Goal: Information Seeking & Learning: Find specific fact

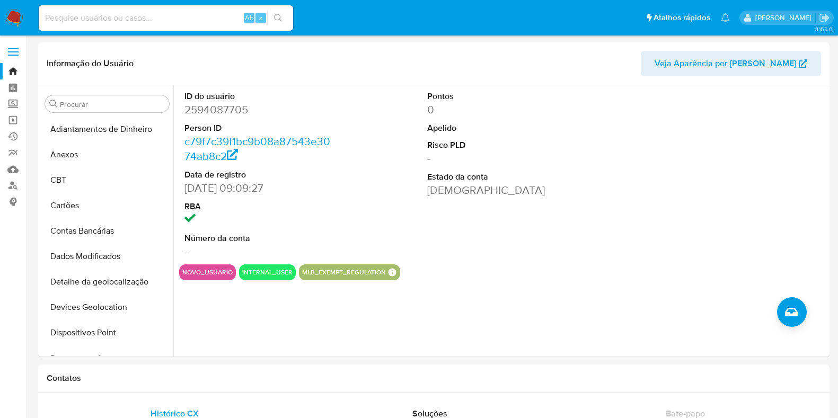
select select "10"
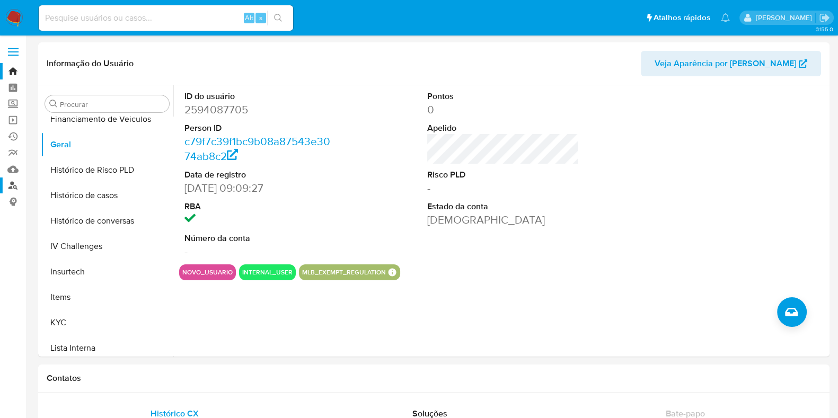
click at [17, 187] on link "Localizador de pessoas" at bounding box center [63, 185] width 126 height 16
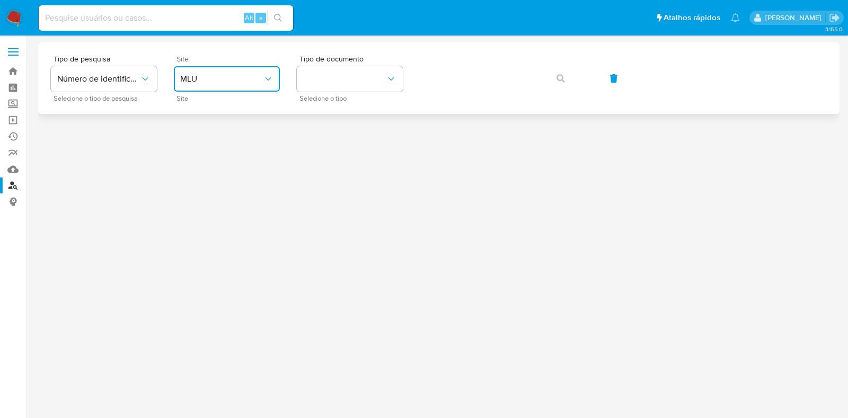
click at [217, 72] on button "MLU" at bounding box center [227, 78] width 106 height 25
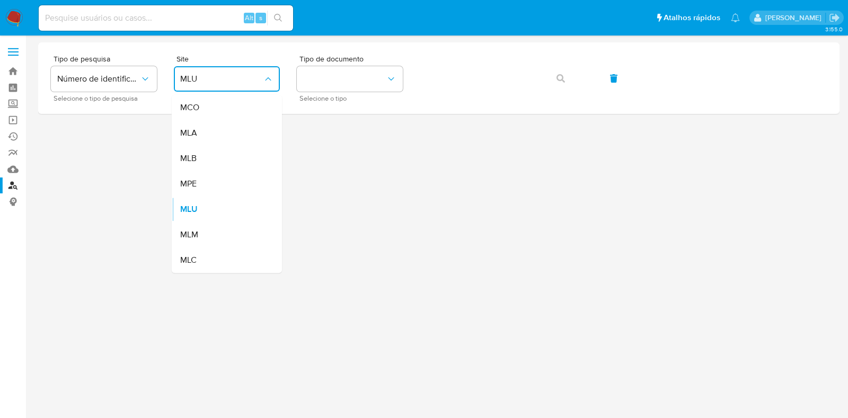
drag, startPoint x: 213, startPoint y: 157, endPoint x: 224, endPoint y: 147, distance: 15.0
click at [213, 157] on div "MLB" at bounding box center [223, 158] width 87 height 25
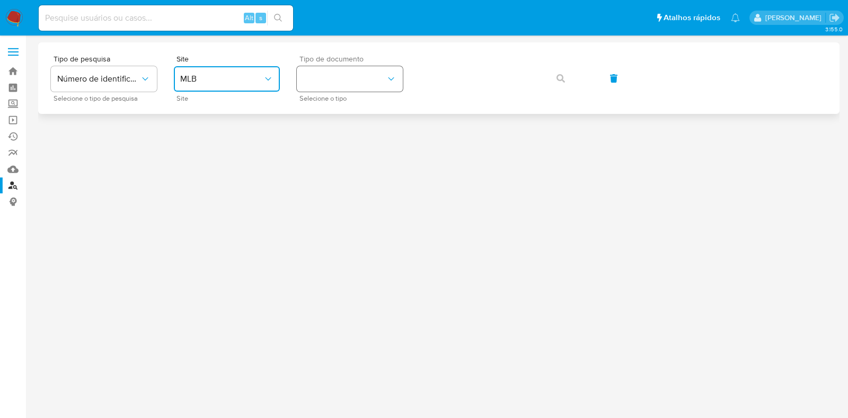
click at [344, 66] on button "identificationType" at bounding box center [350, 78] width 106 height 25
click at [333, 136] on div "CPF CPF" at bounding box center [346, 149] width 87 height 36
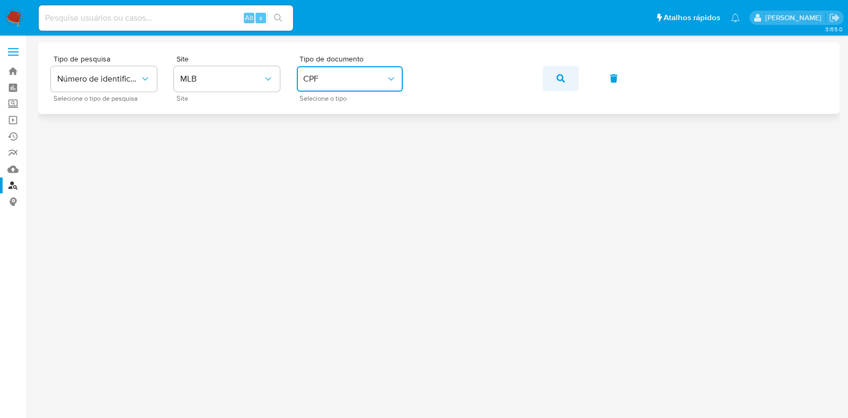
click at [562, 78] on icon "button" at bounding box center [560, 78] width 8 height 8
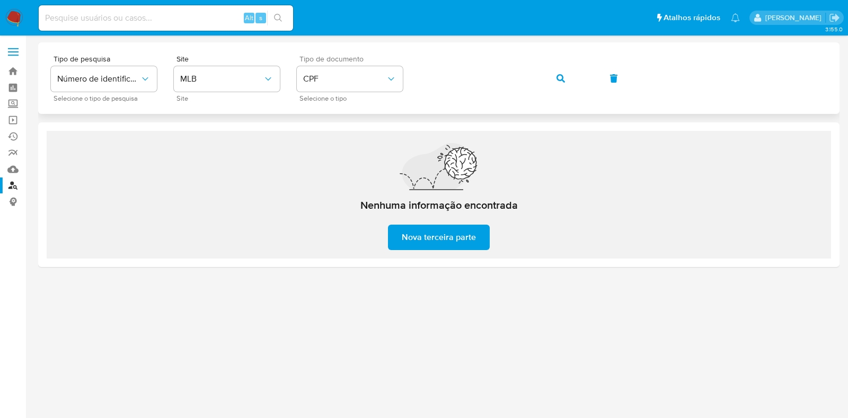
click at [342, 97] on span "Selecione o tipo" at bounding box center [352, 98] width 106 height 5
click at [344, 87] on button "CPF" at bounding box center [350, 78] width 106 height 25
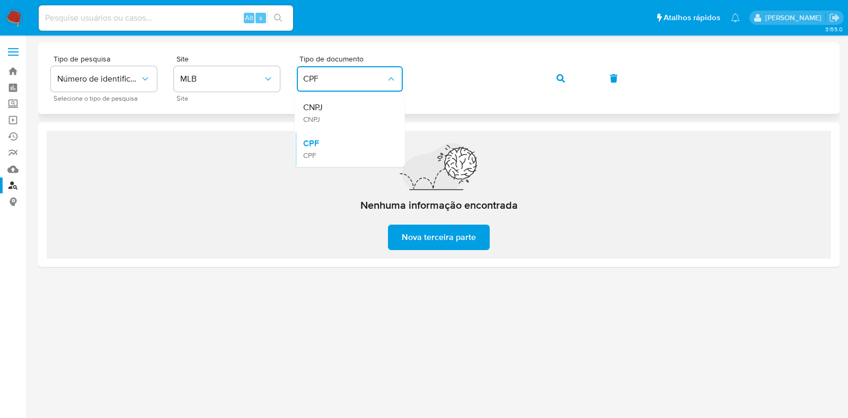
drag, startPoint x: 345, startPoint y: 109, endPoint x: 415, endPoint y: 94, distance: 71.0
click at [348, 109] on div "CNPJ CNPJ" at bounding box center [346, 113] width 87 height 36
click at [553, 84] on button "button" at bounding box center [560, 78] width 36 height 25
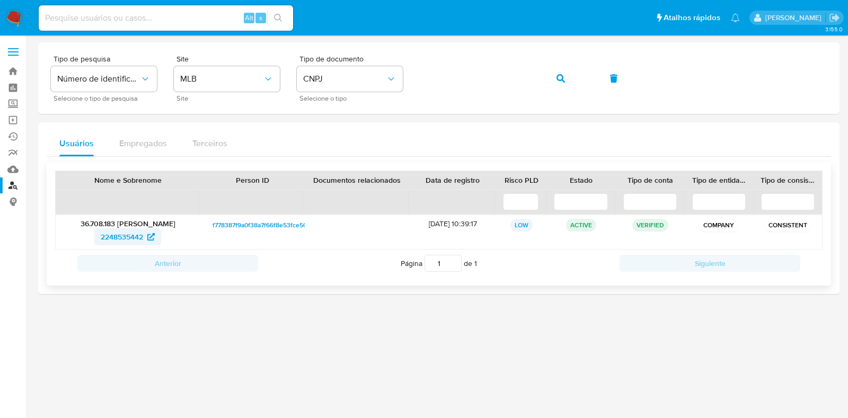
click at [136, 239] on span "2248535442" at bounding box center [122, 236] width 42 height 17
click at [542, 66] on button "button" at bounding box center [560, 78] width 36 height 25
click at [127, 237] on span "2618506845" at bounding box center [121, 236] width 41 height 17
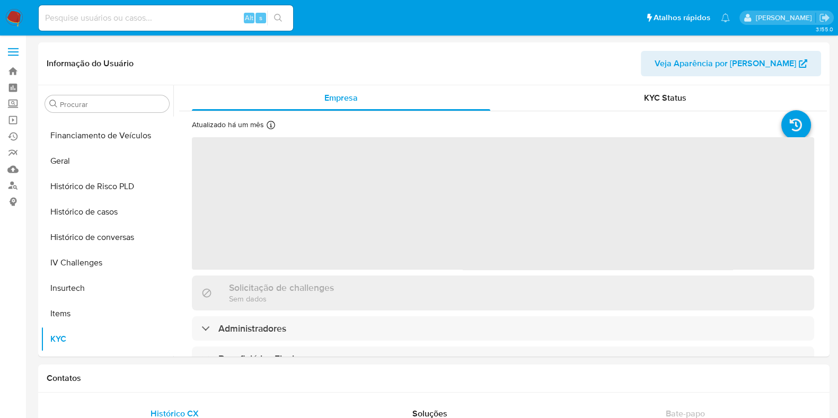
scroll to position [403, 0]
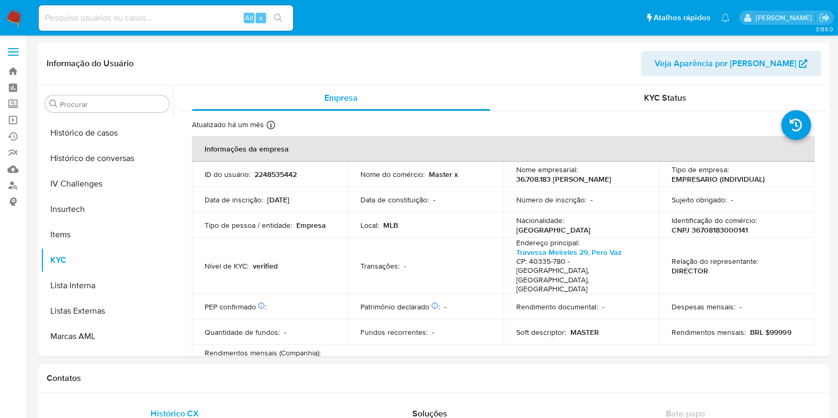
select select "10"
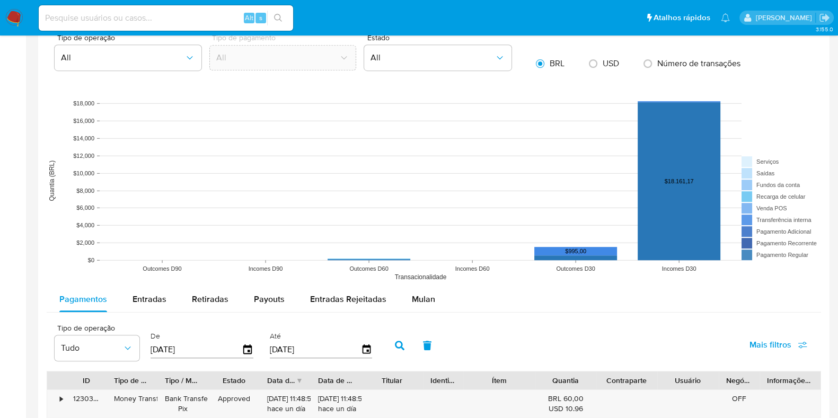
scroll to position [795, 0]
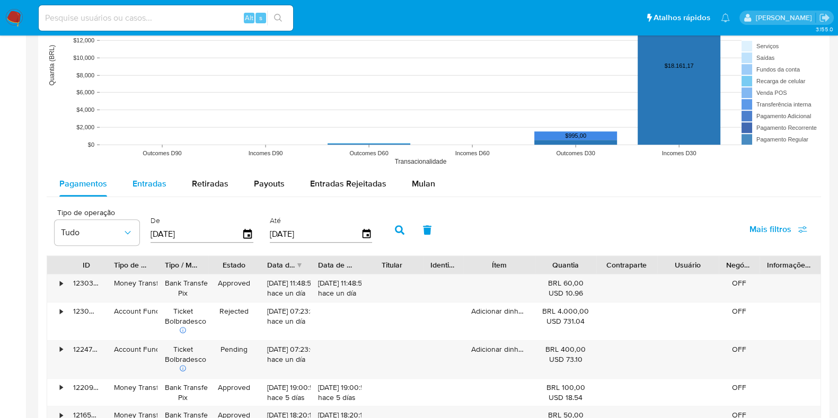
click at [153, 181] on span "Entradas" at bounding box center [149, 183] width 34 height 12
select select "10"
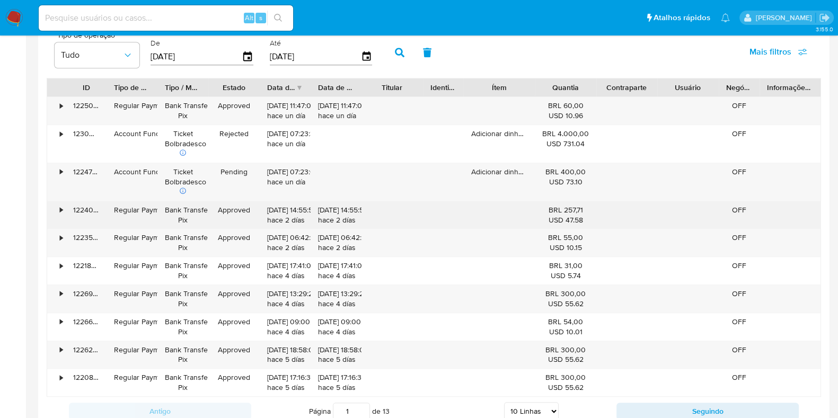
scroll to position [993, 0]
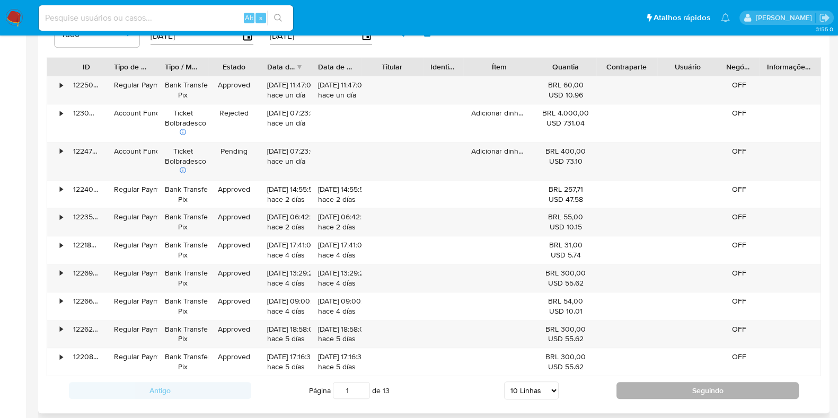
click at [701, 384] on button "Seguindo" at bounding box center [707, 390] width 182 height 17
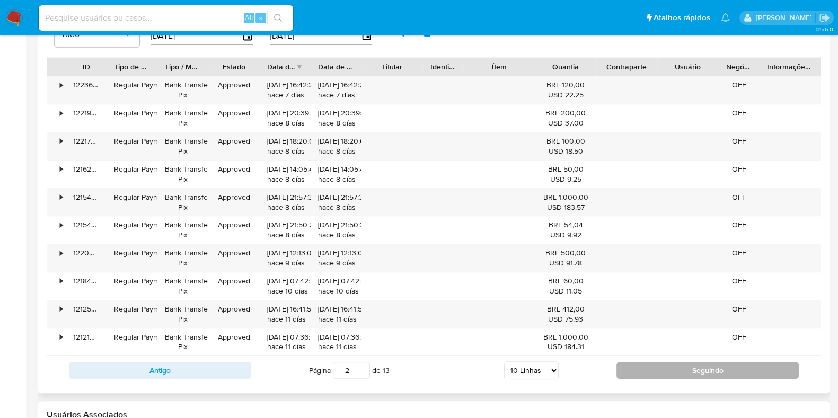
click at [689, 362] on button "Seguindo" at bounding box center [707, 370] width 182 height 17
type input "3"
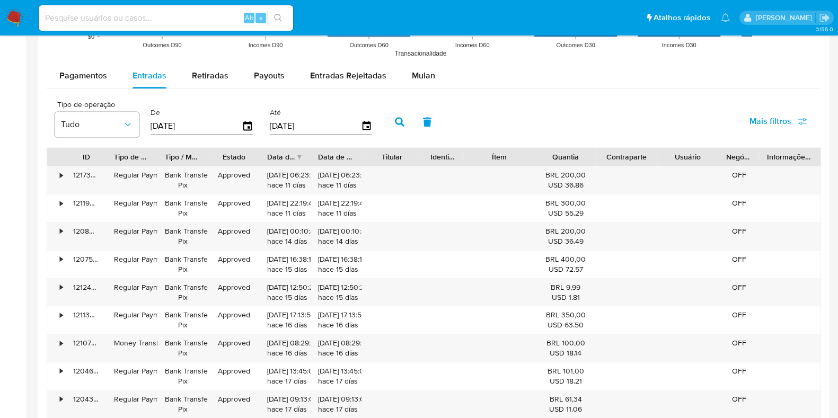
scroll to position [904, 0]
click at [66, 172] on div "121732707094" at bounding box center [86, 179] width 41 height 28
click at [57, 173] on div "•" at bounding box center [56, 179] width 19 height 28
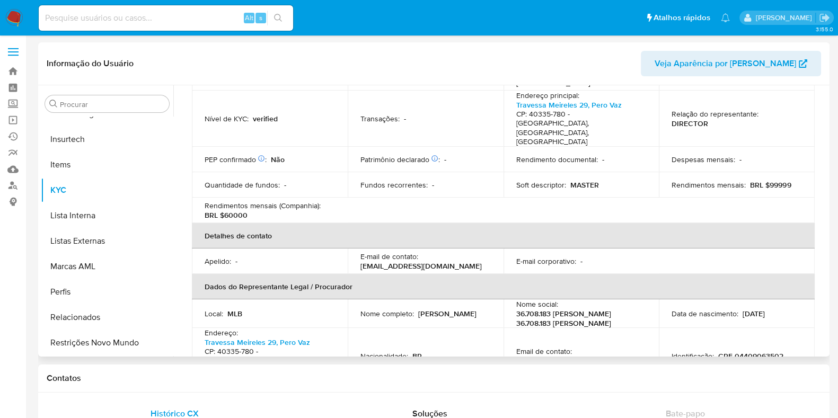
scroll to position [0, 0]
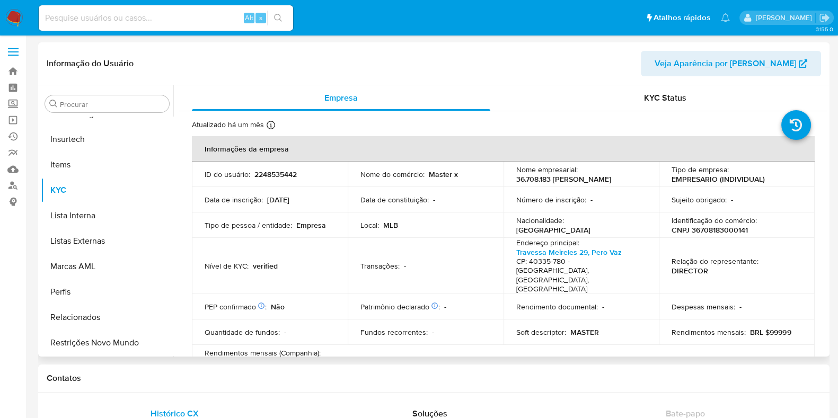
click at [434, 176] on p "Master x" at bounding box center [443, 175] width 29 height 10
copy p "Master x"
click at [554, 174] on p "36.708.183 GILVAN FREITAS REIS" at bounding box center [563, 179] width 95 height 10
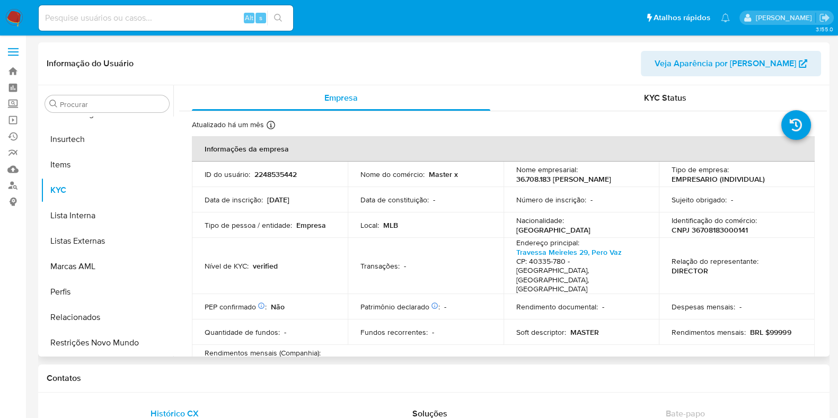
click at [563, 184] on td "Nome empresarial : 36.708.183 GILVAN FREITAS REIS" at bounding box center [581, 174] width 156 height 25
click at [560, 181] on p "36.708.183 GILVAN FREITAS REIS" at bounding box center [563, 179] width 95 height 10
copy p "GILVAN"
click at [563, 175] on p "36.708.183 GILVAN FREITAS REIS" at bounding box center [563, 179] width 95 height 10
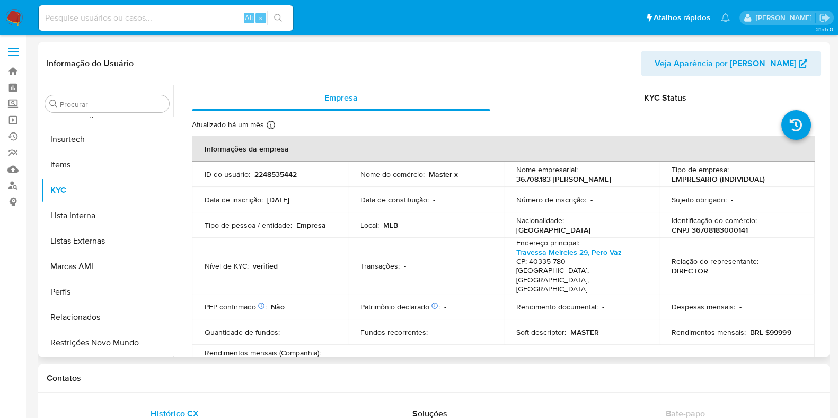
drag, startPoint x: 553, startPoint y: 176, endPoint x: 606, endPoint y: 180, distance: 52.5
click at [606, 180] on p "36.708.183 GILVAN FREITAS REIS" at bounding box center [563, 179] width 95 height 10
copy p "GILVAN FREITAS"
click at [708, 232] on p "CNPJ 36708183000141" at bounding box center [709, 230] width 76 height 10
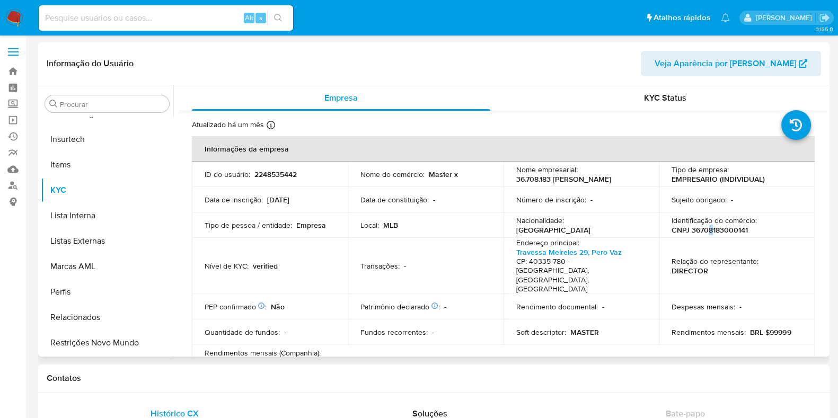
click at [706, 227] on p "CNPJ 36708183000141" at bounding box center [709, 230] width 76 height 10
click at [705, 226] on p "CNPJ 36708183000141" at bounding box center [709, 230] width 76 height 10
click at [708, 226] on p "CNPJ 36708183000141" at bounding box center [709, 230] width 76 height 10
copy p "36708183000141"
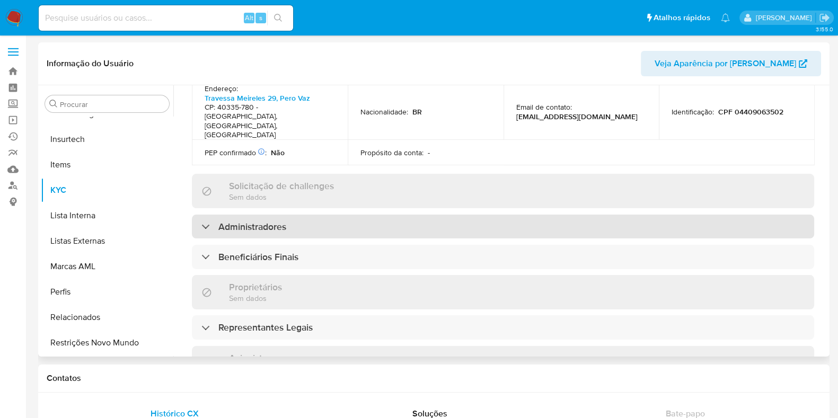
scroll to position [390, 0]
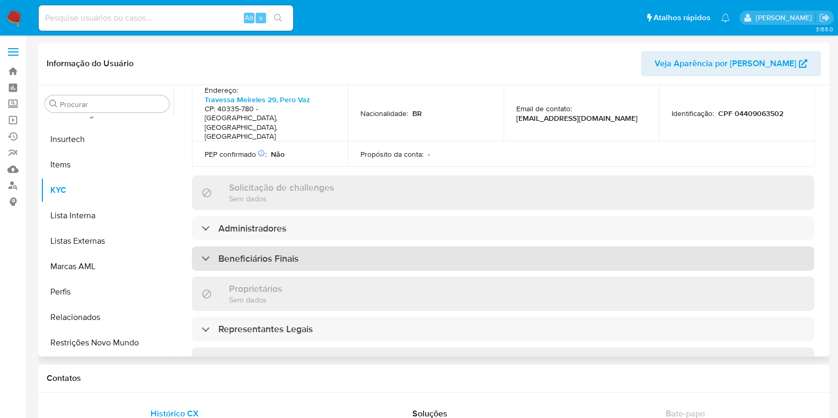
click at [263, 246] on div "Beneficiários Finais" at bounding box center [503, 258] width 622 height 24
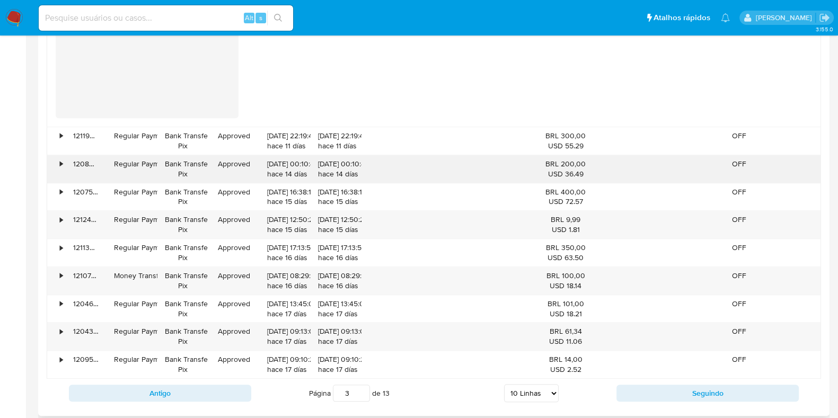
scroll to position [1421, 0]
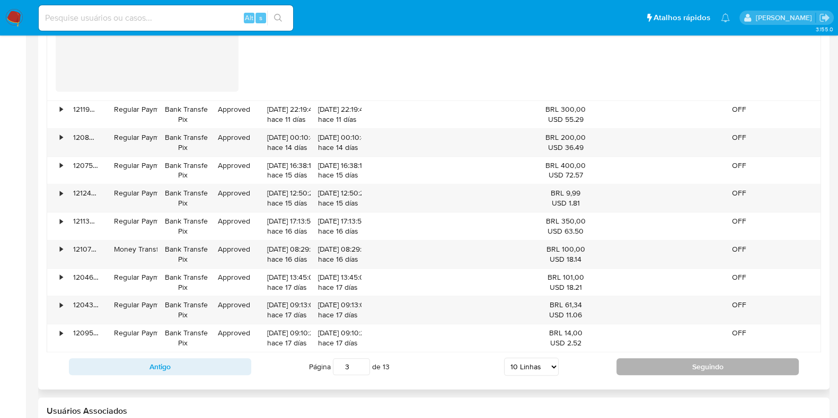
click at [691, 367] on button "Seguindo" at bounding box center [707, 366] width 182 height 17
type input "4"
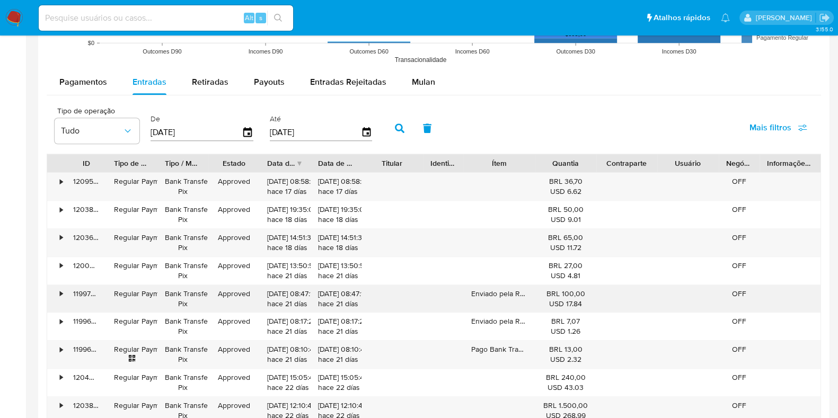
scroll to position [892, 0]
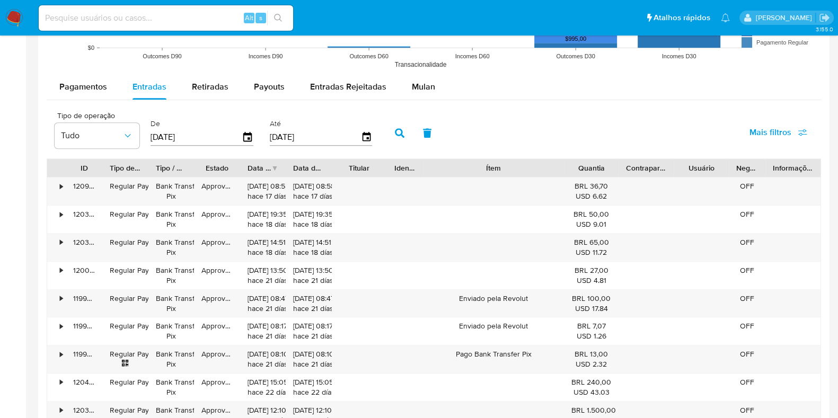
drag, startPoint x: 535, startPoint y: 173, endPoint x: 604, endPoint y: 173, distance: 68.9
click at [604, 173] on div "ID Tipo de operação Tipo / Método Estado Data de criação Data de aprovação Titu…" at bounding box center [433, 168] width 773 height 18
click at [508, 297] on div "Enviado pela Revolut" at bounding box center [493, 304] width 140 height 28
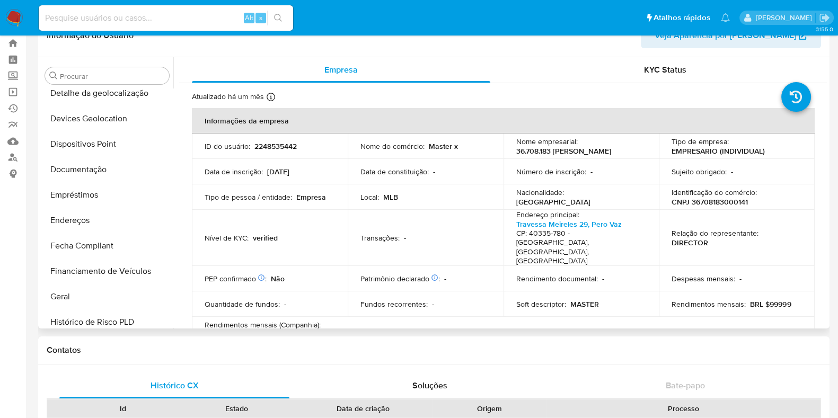
scroll to position [159, 0]
click at [83, 173] on button "Documentação" at bounding box center [103, 170] width 124 height 25
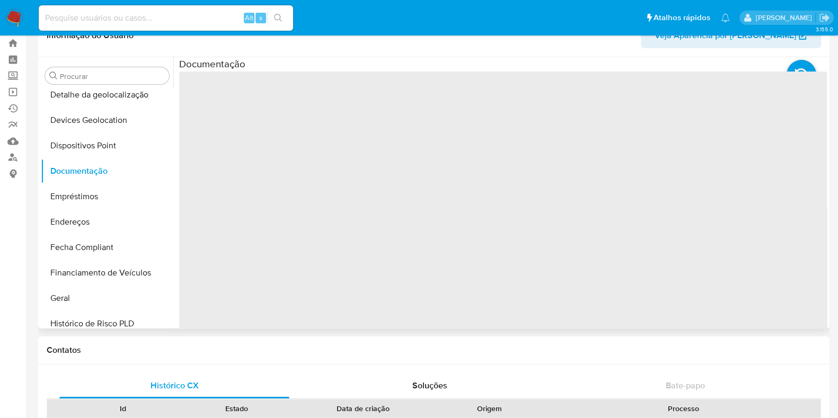
scroll to position [0, 0]
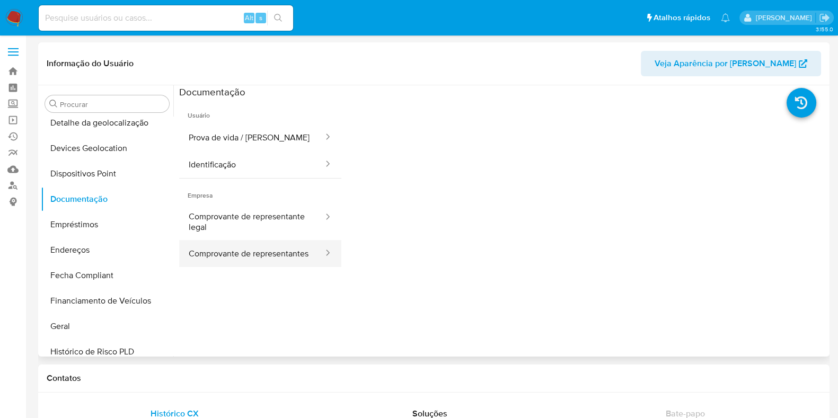
click at [260, 241] on button "Comprovante de representantes" at bounding box center [251, 253] width 145 height 27
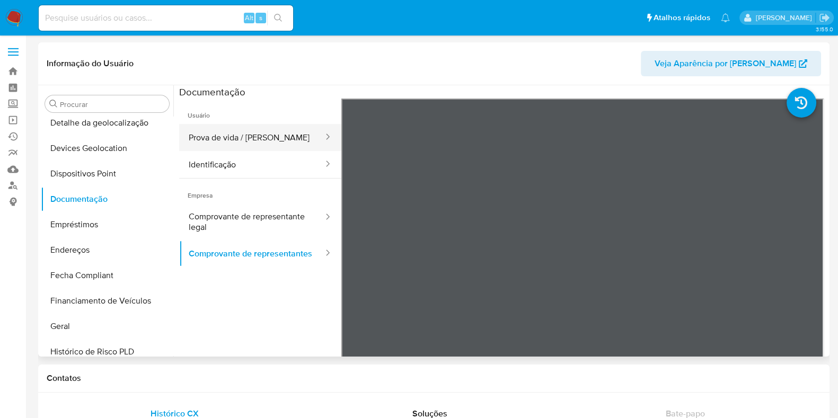
click at [213, 142] on button "Prova de vida / Selfie" at bounding box center [251, 137] width 145 height 27
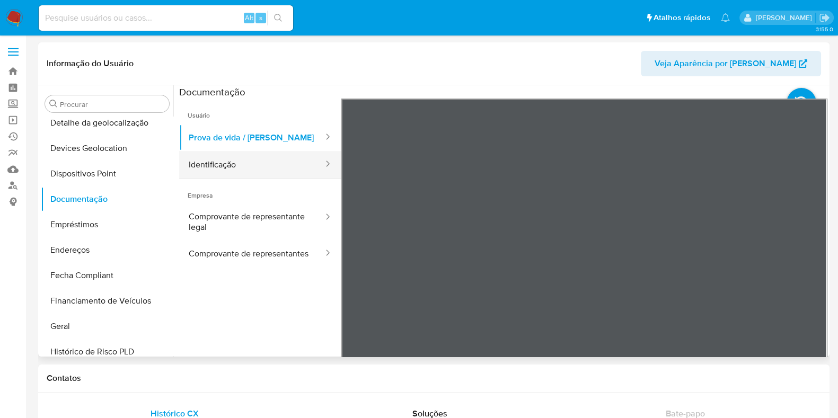
click at [226, 159] on button "Identificação" at bounding box center [251, 164] width 145 height 27
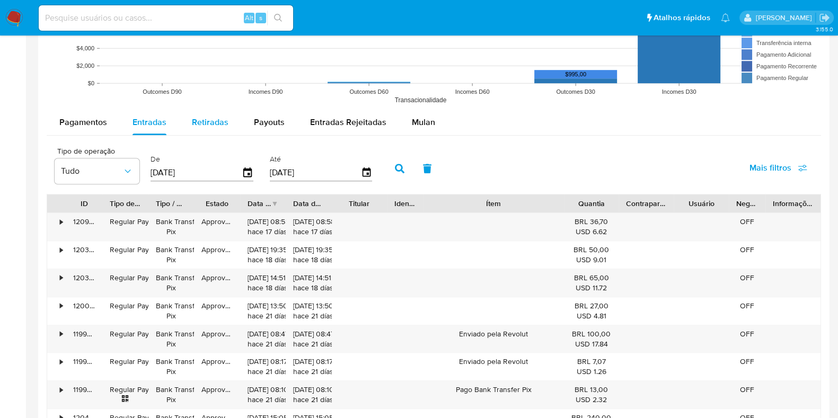
scroll to position [858, 0]
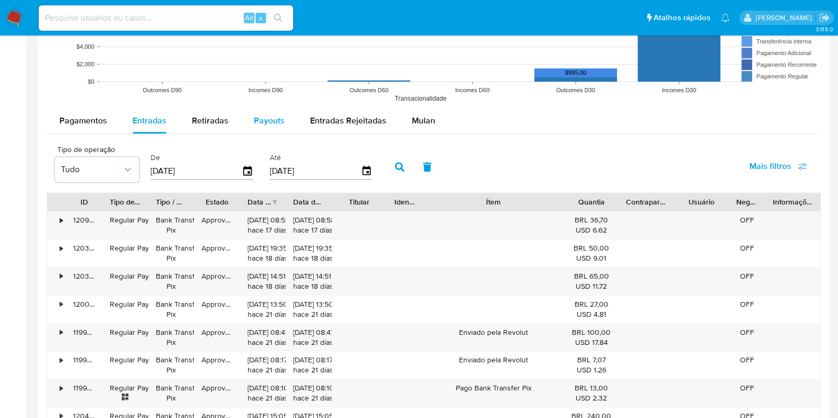
click at [261, 112] on div "Payouts" at bounding box center [269, 120] width 31 height 25
select select "10"
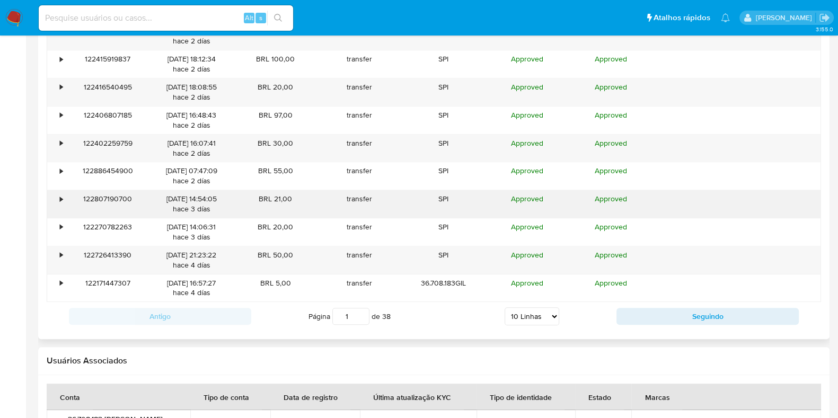
scroll to position [1048, 0]
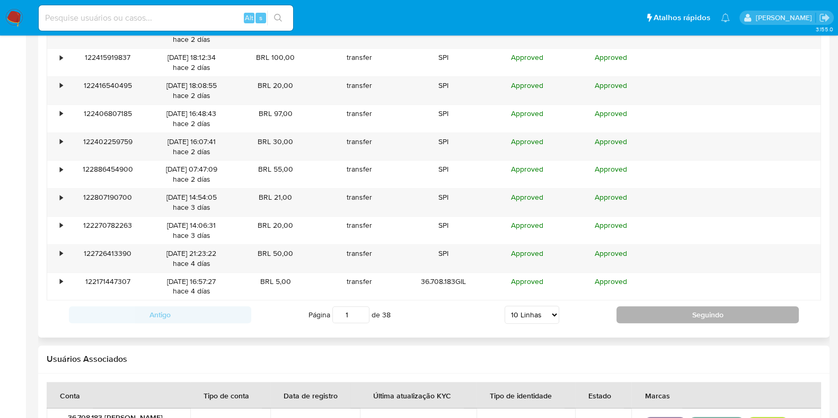
click at [728, 317] on button "Seguindo" at bounding box center [707, 314] width 182 height 17
type input "2"
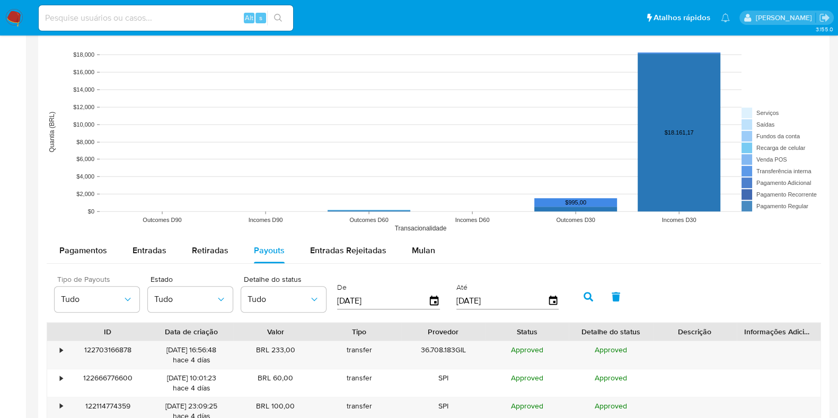
scroll to position [694, 0]
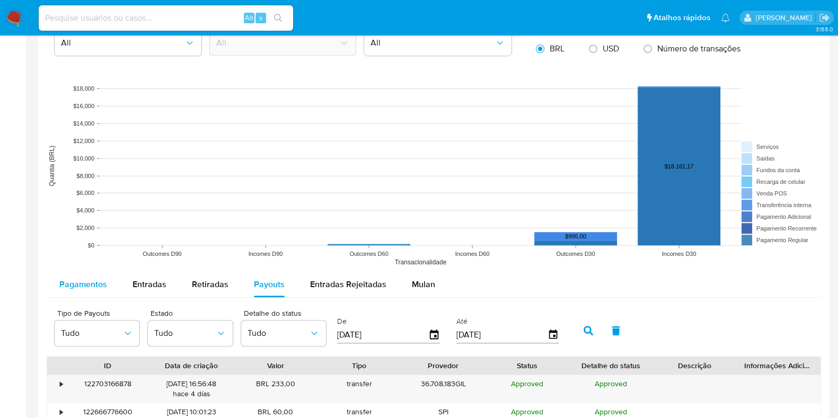
click at [89, 295] on div "Pagamentos" at bounding box center [83, 284] width 48 height 25
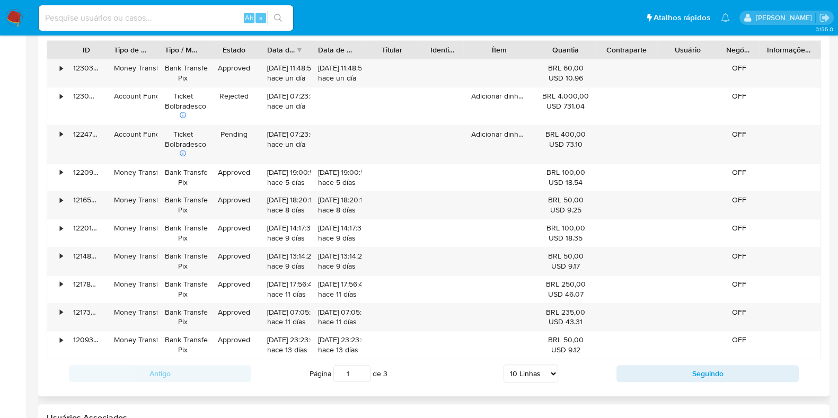
scroll to position [1011, 0]
click at [691, 380] on div "Antigo Página 1 de 3 5 Linhas 10 Linhas 20 Linhas 25 Linhas 50 Linhas 100 Linha…" at bounding box center [434, 372] width 774 height 29
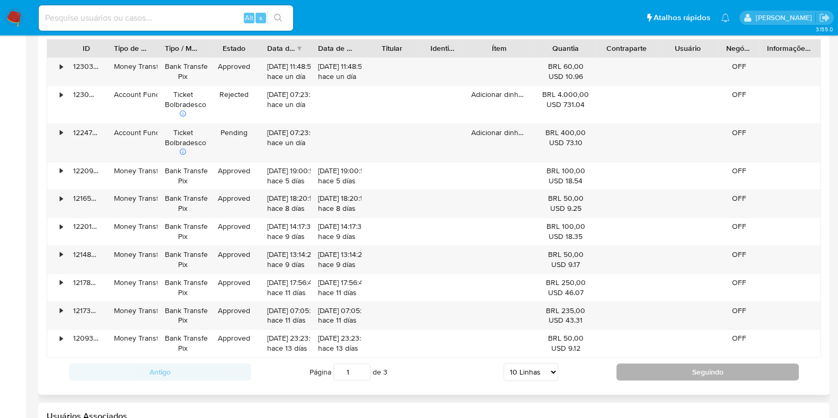
click at [670, 366] on button "Seguindo" at bounding box center [707, 371] width 182 height 17
type input "2"
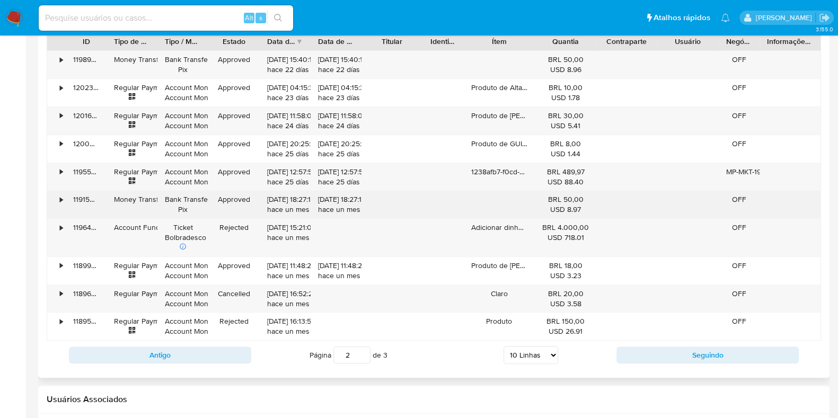
scroll to position [904, 0]
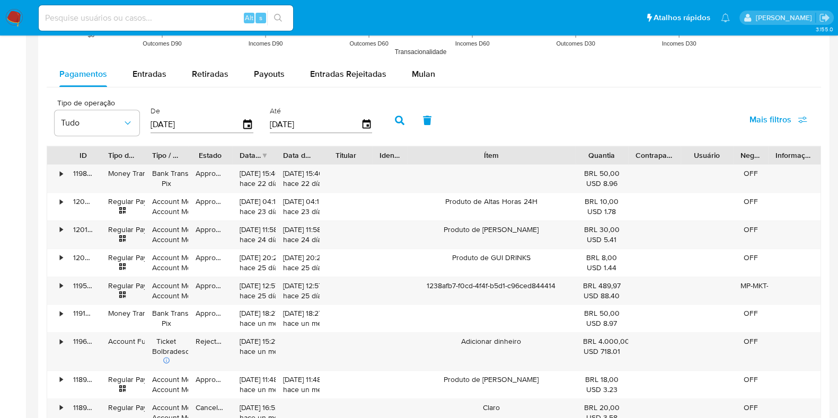
drag, startPoint x: 535, startPoint y: 147, endPoint x: 631, endPoint y: 149, distance: 97.0
click at [631, 149] on div "ID Tipo de operação Tipo / Método Estado Data de criação Data de aprovação Titu…" at bounding box center [433, 155] width 773 height 18
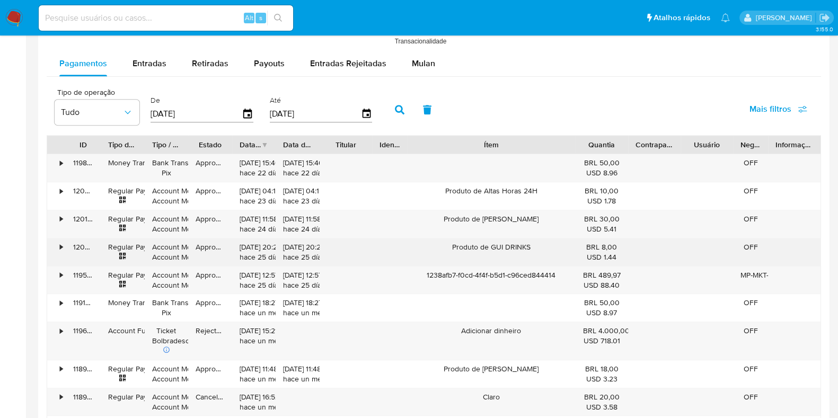
scroll to position [908, 0]
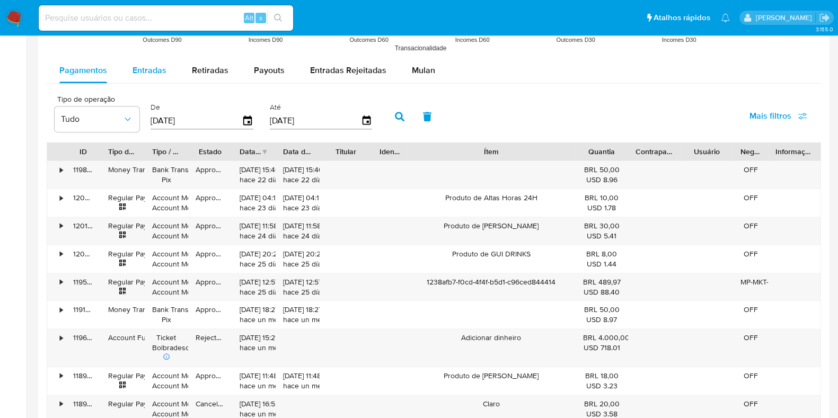
click at [144, 73] on span "Entradas" at bounding box center [149, 70] width 34 height 12
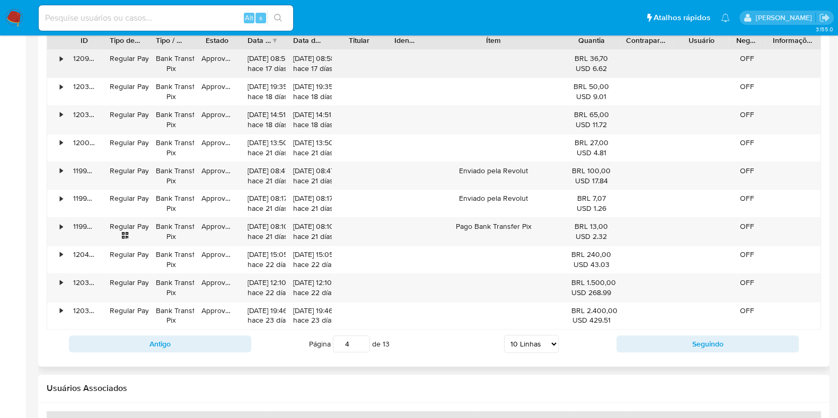
scroll to position [1020, 0]
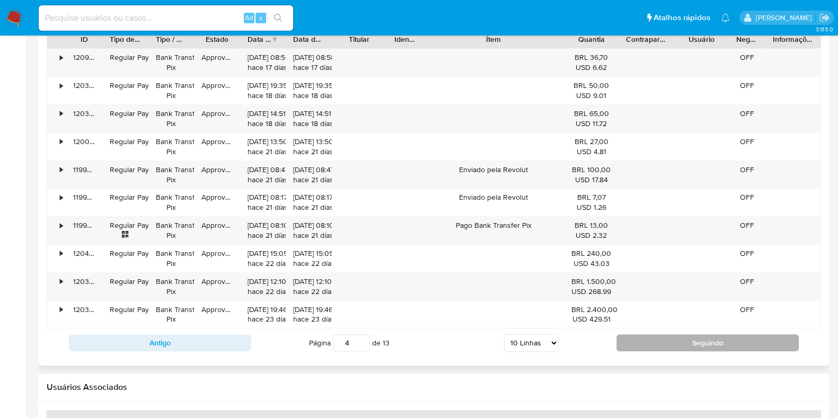
click at [653, 341] on button "Seguindo" at bounding box center [707, 342] width 182 height 17
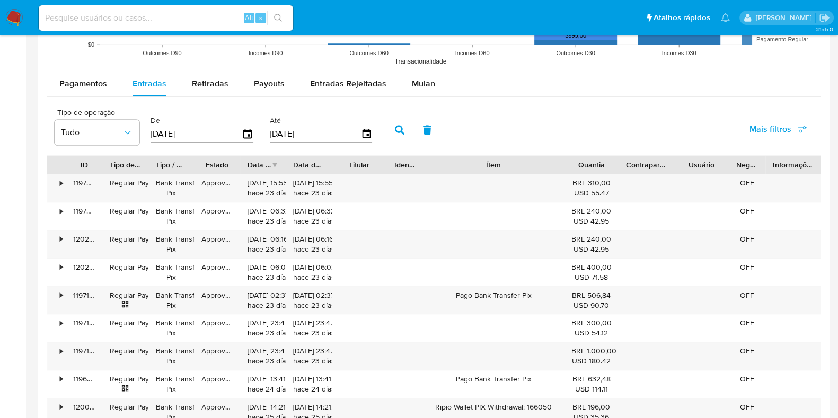
scroll to position [838, 0]
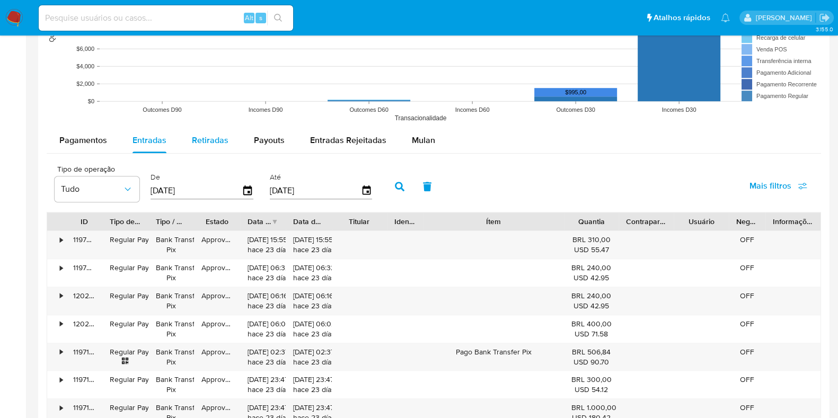
click at [186, 152] on div "Pagamentos Entradas Retiradas Payouts Entradas Rejeitadas Mulan" at bounding box center [434, 141] width 774 height 26
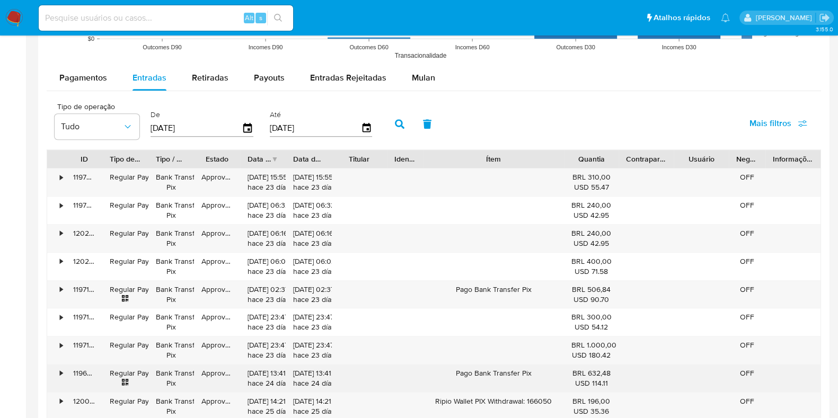
scroll to position [971, 0]
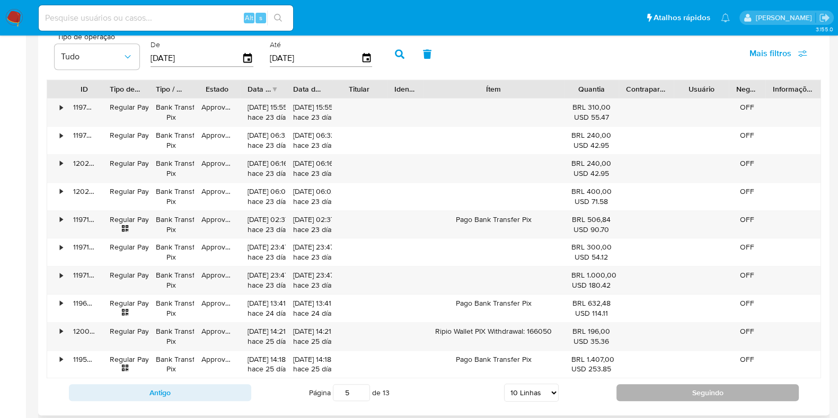
click at [662, 388] on button "Seguindo" at bounding box center [707, 392] width 182 height 17
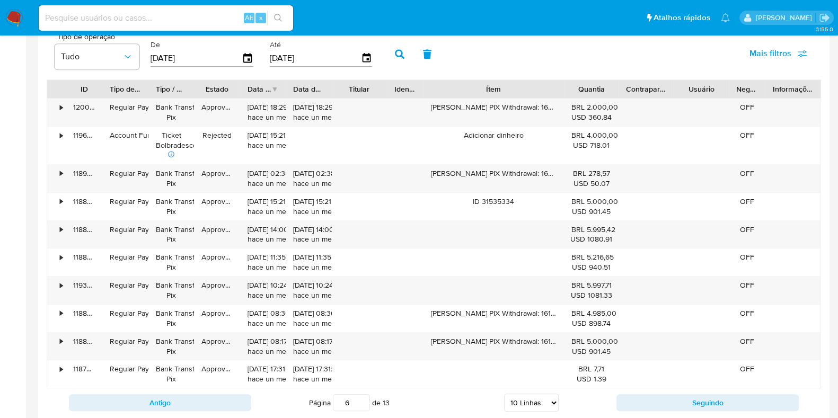
scroll to position [1037, 0]
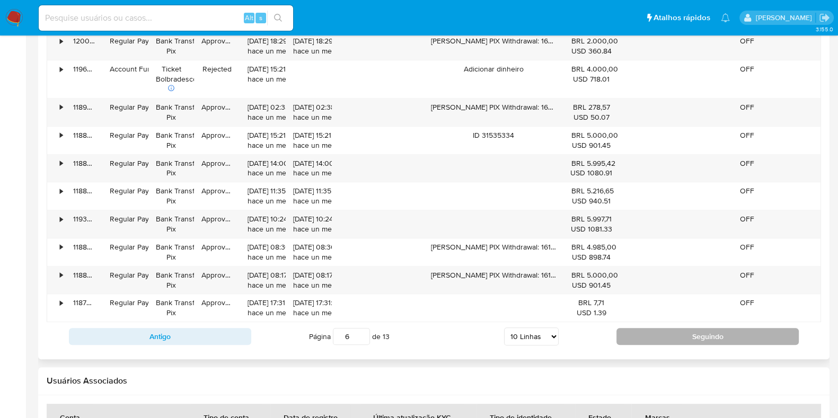
click at [689, 340] on button "Seguindo" at bounding box center [707, 336] width 182 height 17
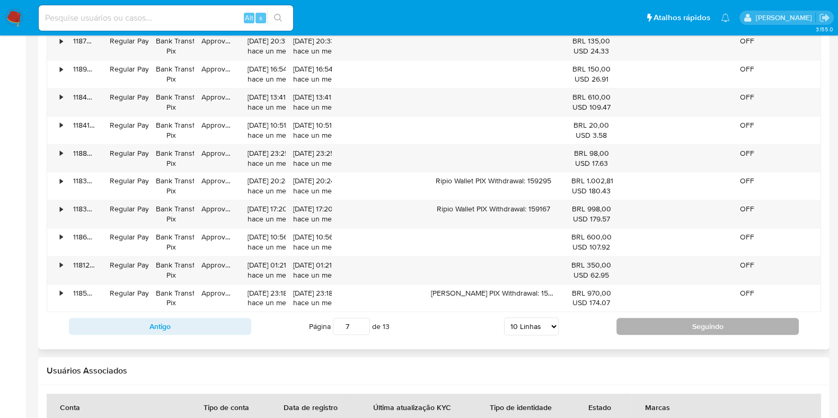
click at [693, 318] on button "Seguindo" at bounding box center [707, 326] width 182 height 17
type input "8"
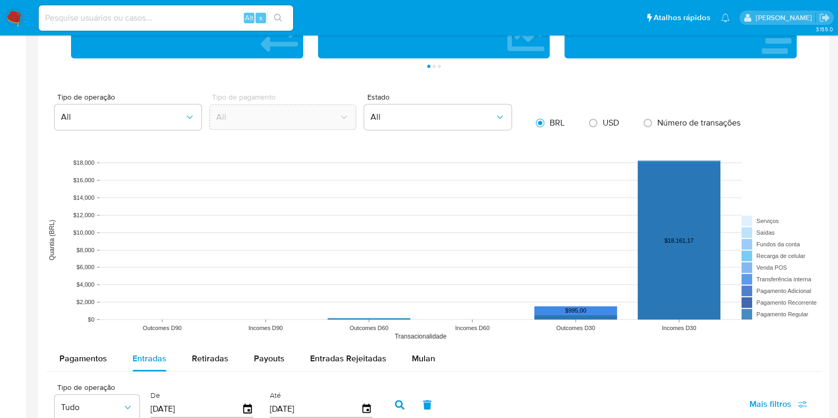
scroll to position [441, 0]
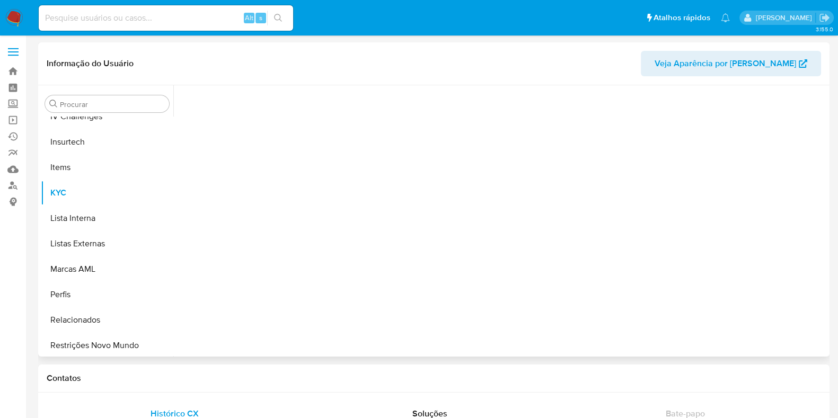
scroll to position [473, 0]
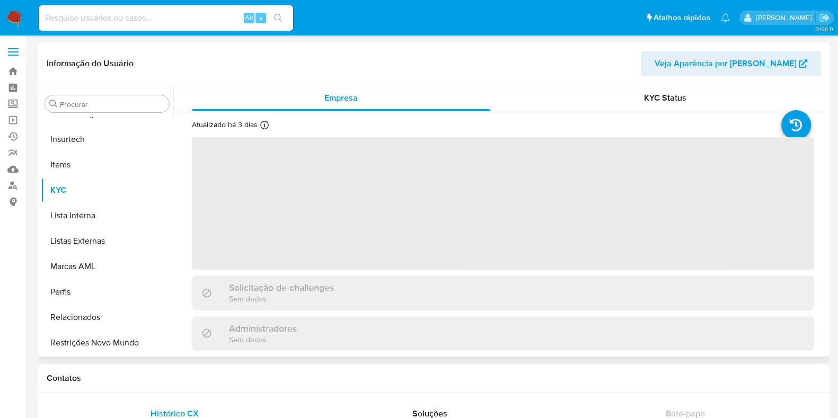
select select "10"
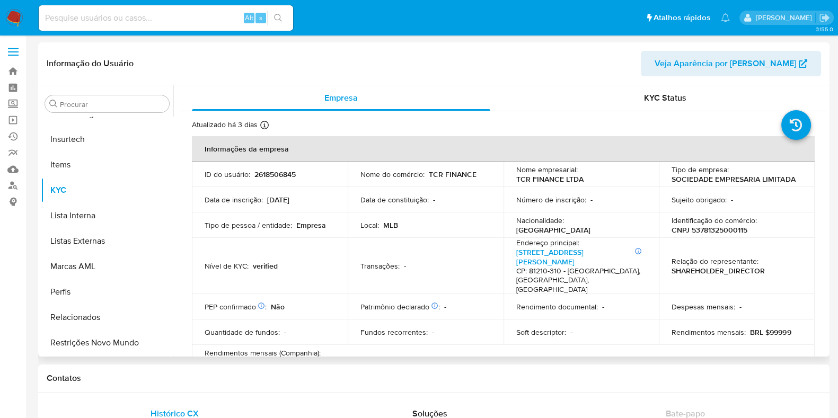
click at [713, 231] on p "CNPJ 53781325000115" at bounding box center [709, 230] width 76 height 10
copy p "53781325000115"
drag, startPoint x: 425, startPoint y: 175, endPoint x: 473, endPoint y: 181, distance: 48.0
click at [473, 181] on td "Nome do comércio : TCR FINANCE" at bounding box center [426, 174] width 156 height 25
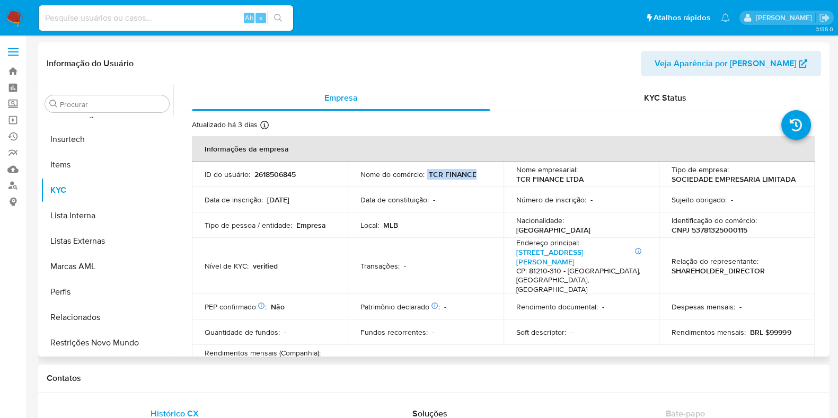
copy div "TCR FINANCE"
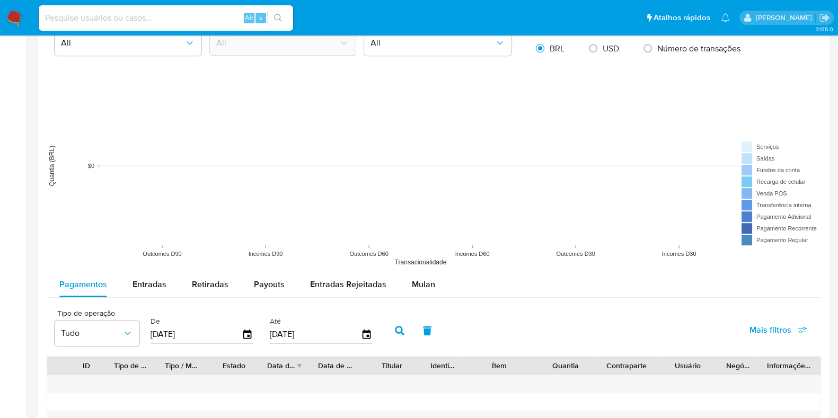
scroll to position [795, 0]
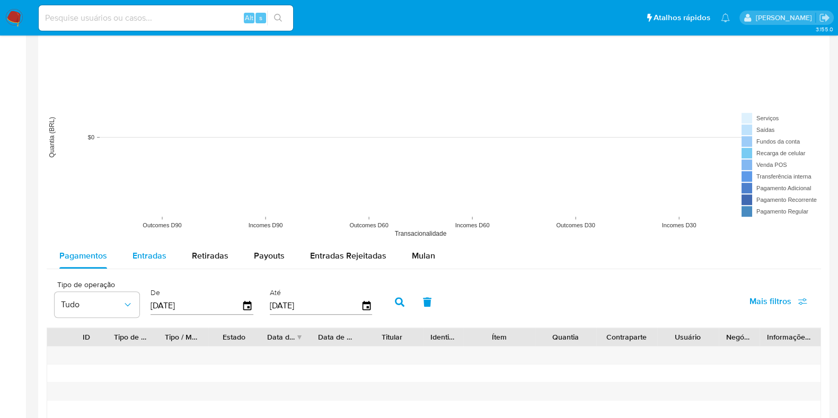
drag, startPoint x: 148, startPoint y: 237, endPoint x: 154, endPoint y: 244, distance: 9.1
click at [149, 238] on rect at bounding box center [434, 137] width 774 height 212
click at [159, 248] on div "Entradas" at bounding box center [149, 255] width 34 height 25
select select "10"
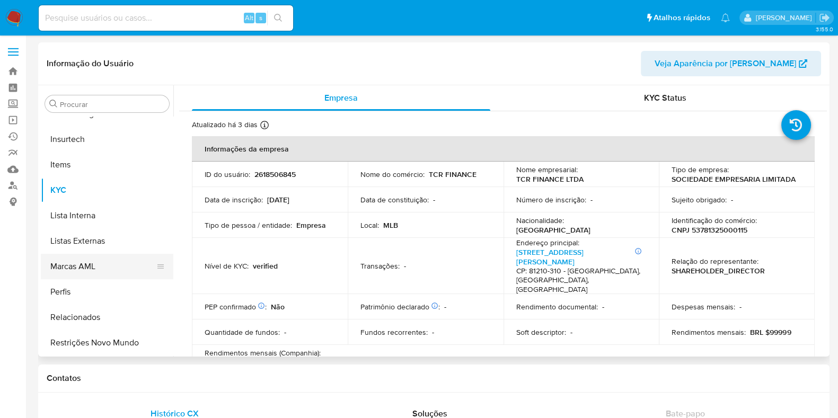
scroll to position [274, 0]
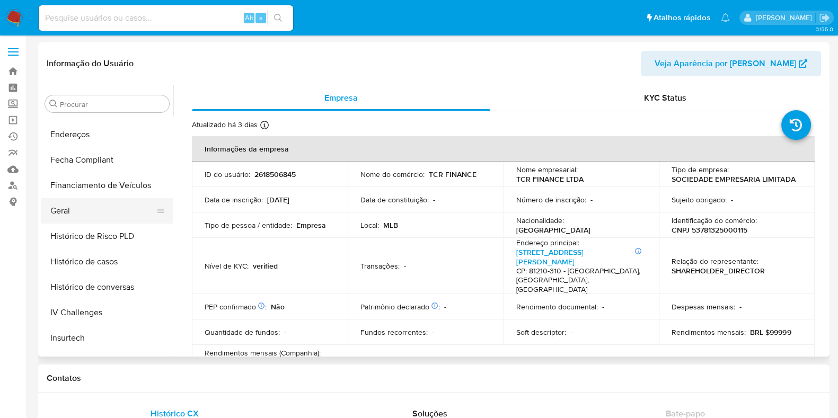
click at [83, 216] on button "Geral" at bounding box center [103, 210] width 124 height 25
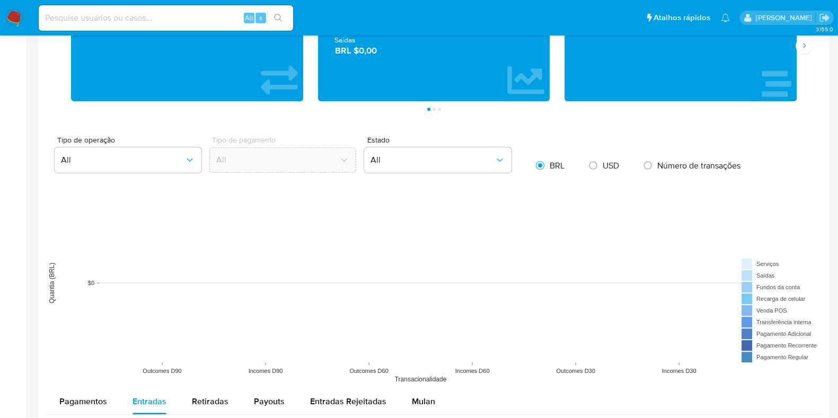
scroll to position [795, 0]
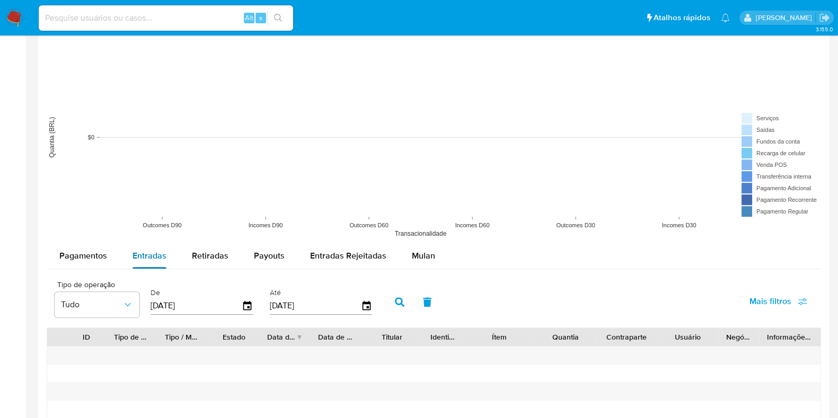
click at [156, 262] on div "Entradas" at bounding box center [149, 255] width 34 height 25
click at [245, 293] on label "De" at bounding box center [201, 293] width 103 height 10
click at [245, 305] on icon "button" at bounding box center [247, 306] width 19 height 19
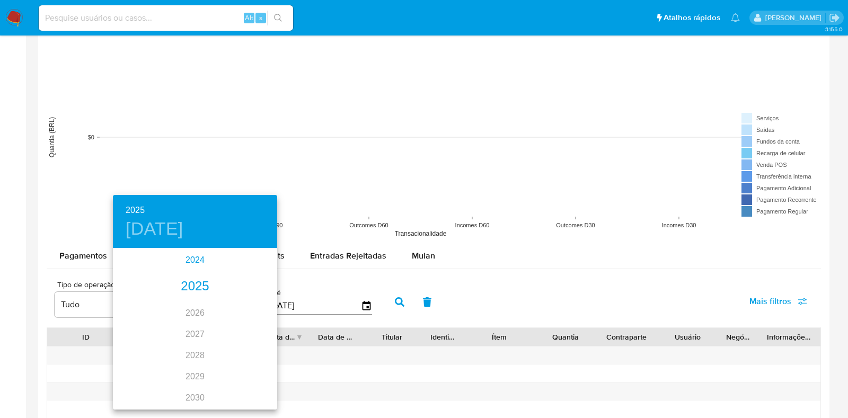
click at [194, 266] on div "2024" at bounding box center [195, 260] width 164 height 21
click at [186, 349] on div "ago." at bounding box center [194, 349] width 55 height 40
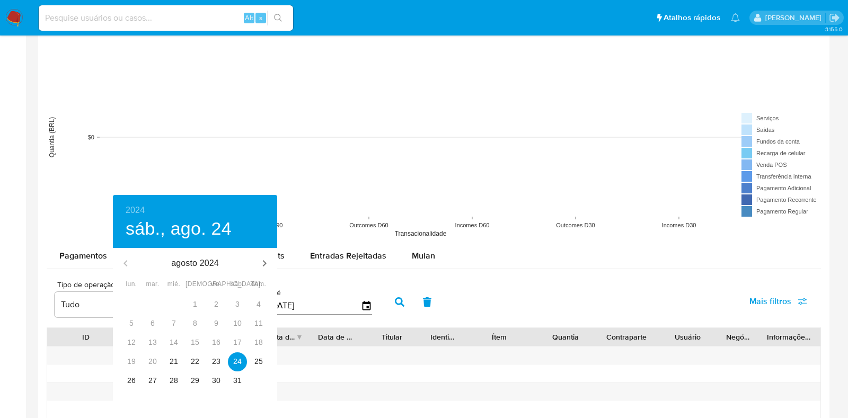
click at [166, 353] on div "21" at bounding box center [173, 361] width 21 height 19
type input "21/08/2024"
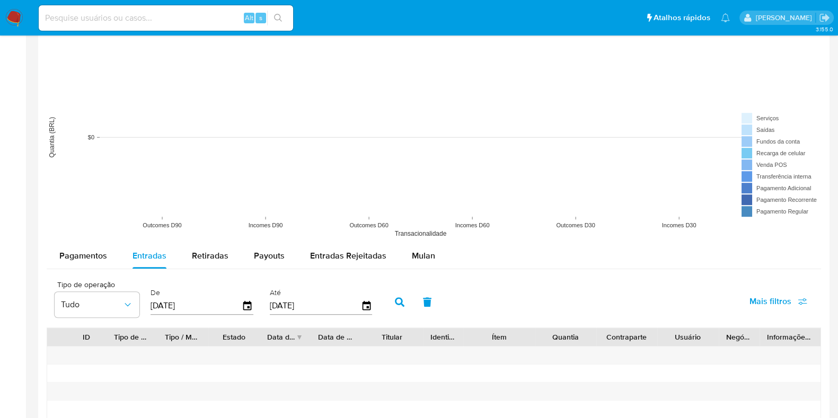
click at [175, 362] on div "29 30 31 1 2 3 4 5 6 7 8 9 10 11 12 13 14 15 16 17 18 19 20 21 22 23 24 25 26 2…" at bounding box center [194, 335] width 123 height 65
click at [395, 304] on icon "button" at bounding box center [400, 302] width 10 height 10
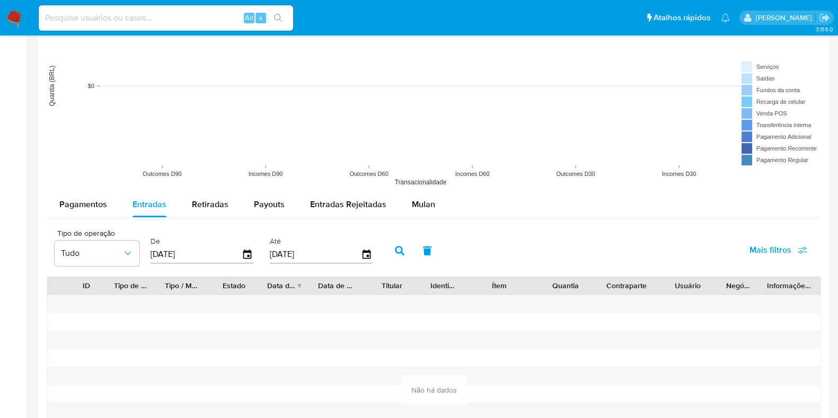
scroll to position [927, 0]
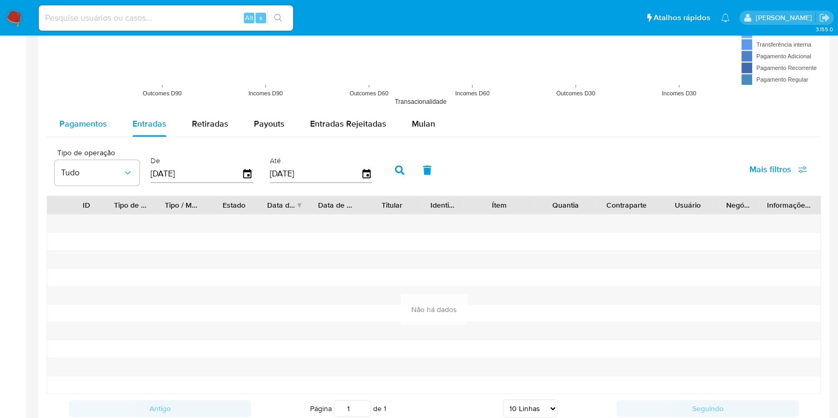
click at [97, 121] on span "Pagamentos" at bounding box center [83, 124] width 48 height 12
click at [238, 176] on div "[DATE]" at bounding box center [201, 173] width 103 height 17
click at [243, 173] on icon "button" at bounding box center [247, 174] width 19 height 19
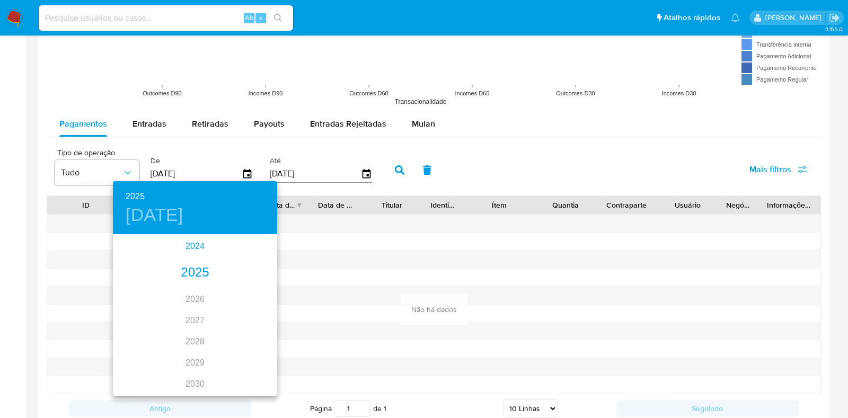
click at [200, 243] on div "2024" at bounding box center [195, 246] width 164 height 21
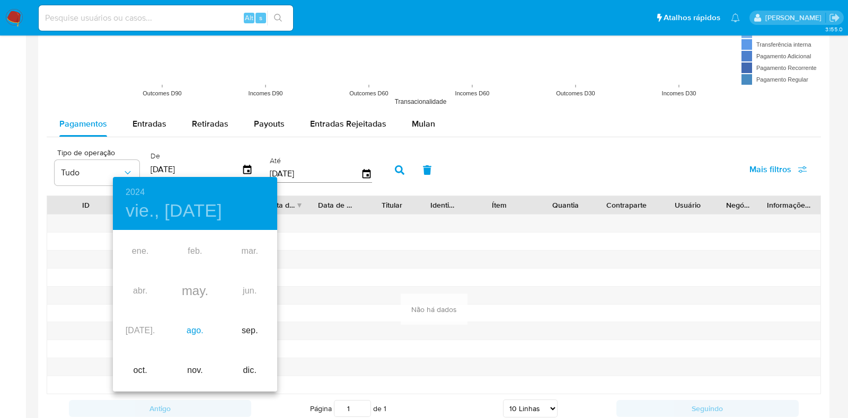
click at [191, 331] on div "ago." at bounding box center [194, 331] width 55 height 40
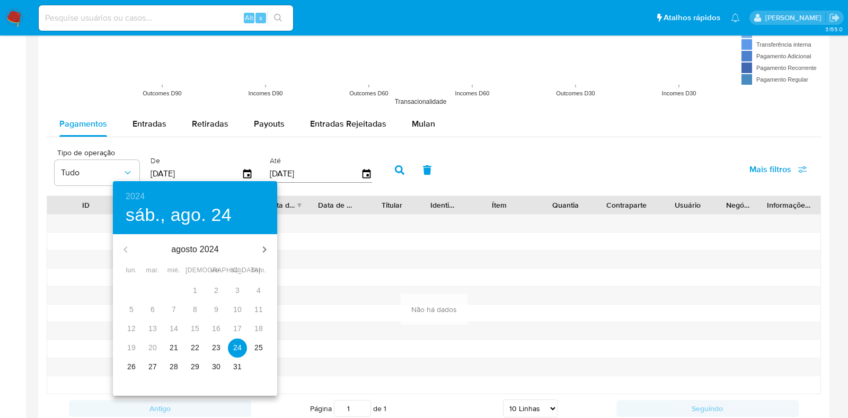
click at [173, 349] on p "21" at bounding box center [174, 347] width 8 height 11
type input "21/08/2024"
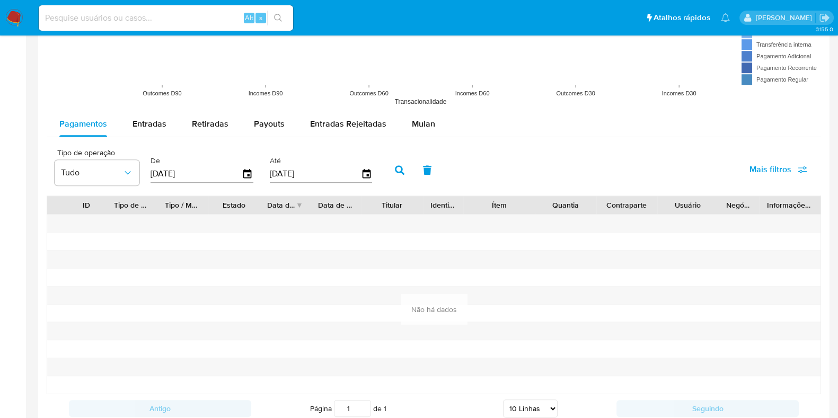
click at [395, 171] on icon "button" at bounding box center [400, 170] width 10 height 10
